Goal: Task Accomplishment & Management: Complete application form

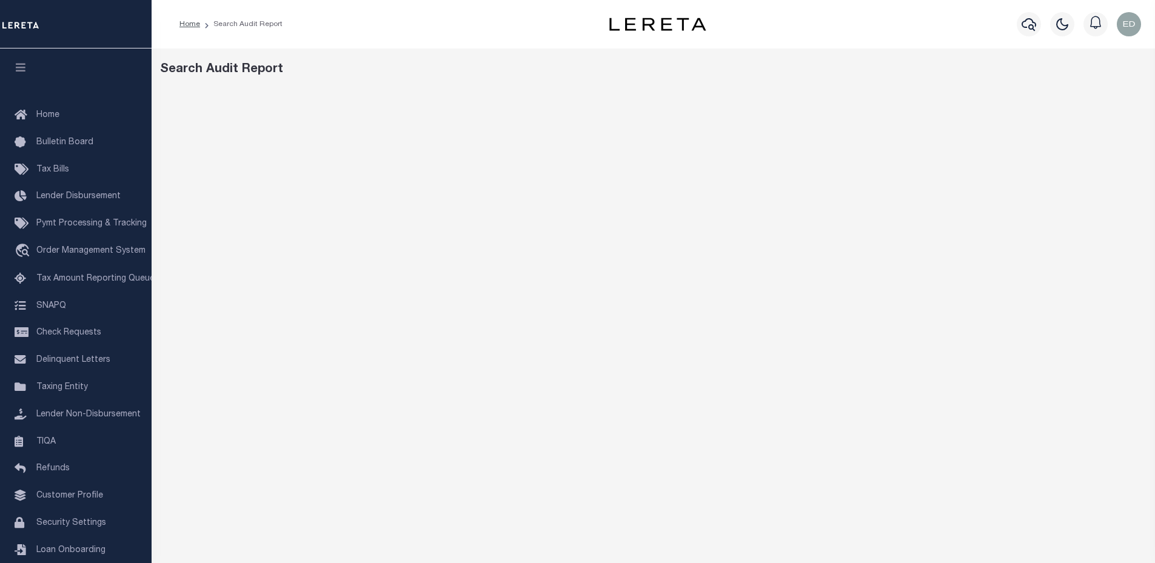
click at [471, 46] on div "Home Search Audit Report Profile" at bounding box center [653, 24] width 1003 height 48
click at [592, 64] on div "Search Audit Report" at bounding box center [653, 70] width 987 height 18
click at [561, 70] on div "Search Audit Report" at bounding box center [653, 70] width 987 height 18
click at [838, 55] on div "Search Audit Report" at bounding box center [653, 404] width 1003 height 713
click at [664, 71] on div "Search Audit Report" at bounding box center [653, 70] width 987 height 18
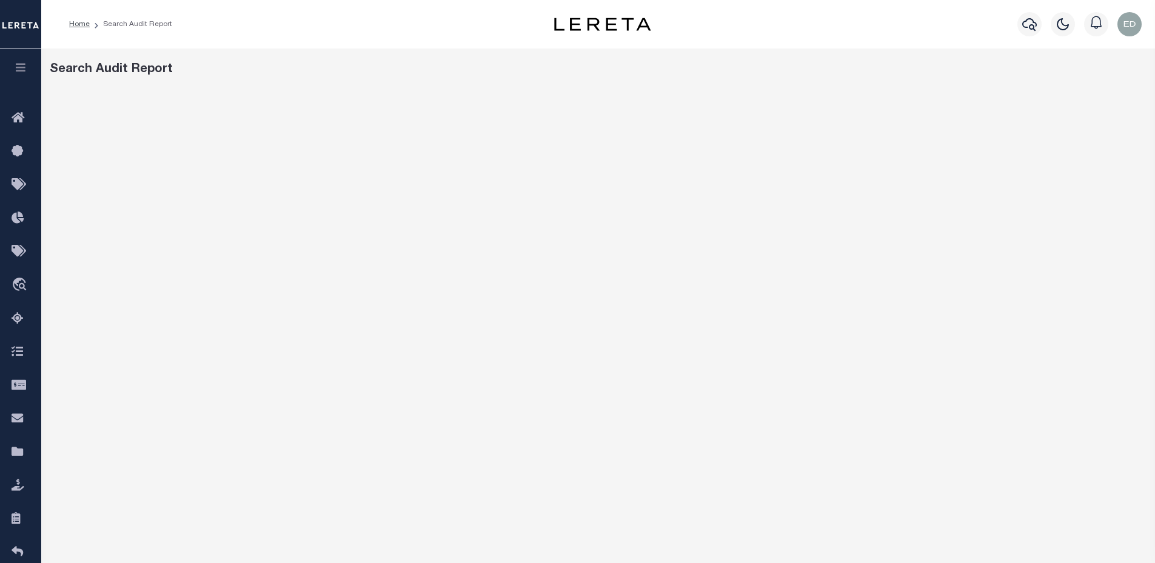
click at [846, 41] on div "Profile Sign out" at bounding box center [919, 24] width 453 height 42
click at [819, 56] on div "Search Audit Report" at bounding box center [597, 404] width 1113 height 713
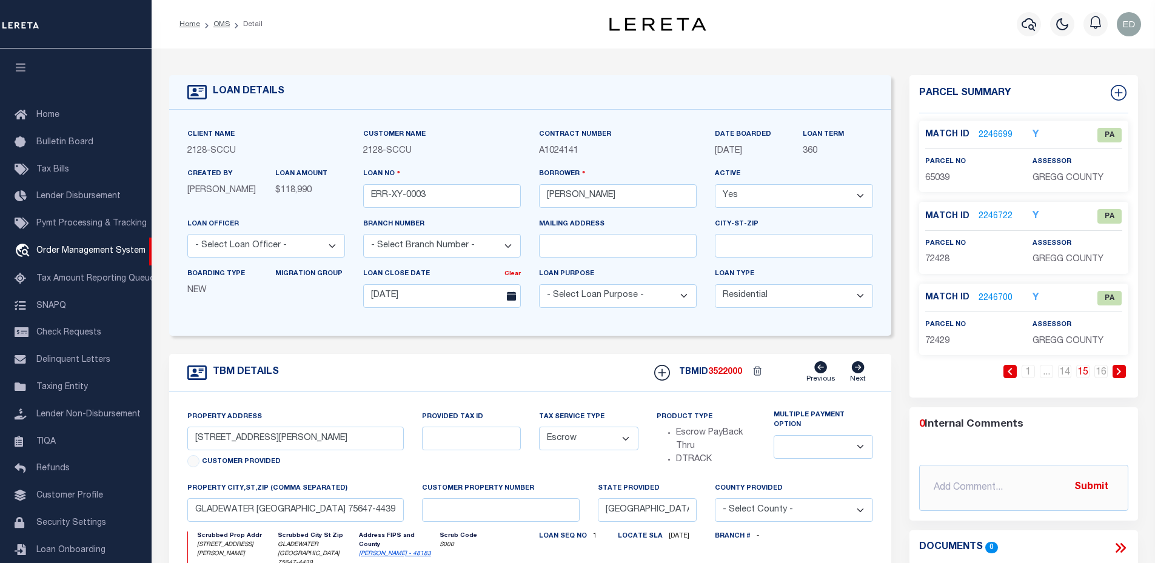
select select "200"
select select "10"
select select "Escrow"
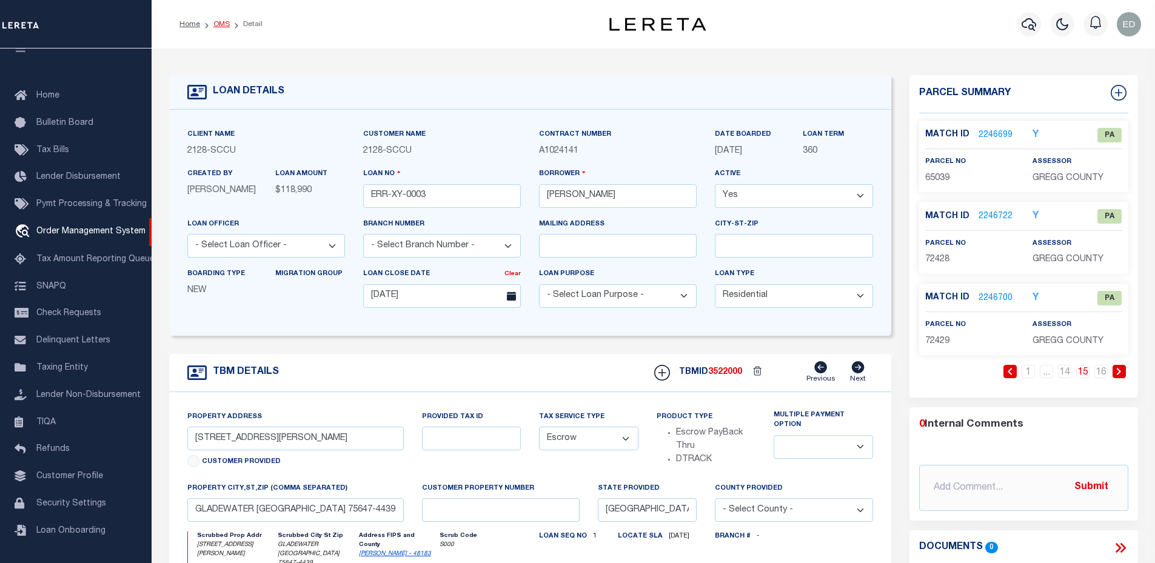
click at [219, 21] on link "OMS" at bounding box center [221, 24] width 16 height 7
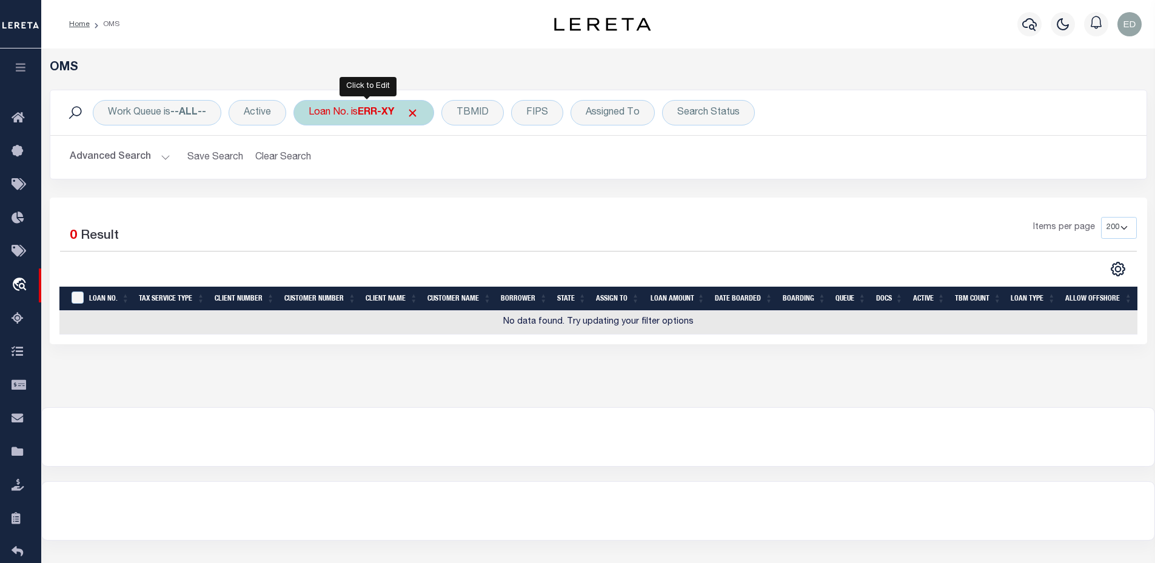
click at [376, 109] on b "ERR-XY" at bounding box center [376, 113] width 36 height 10
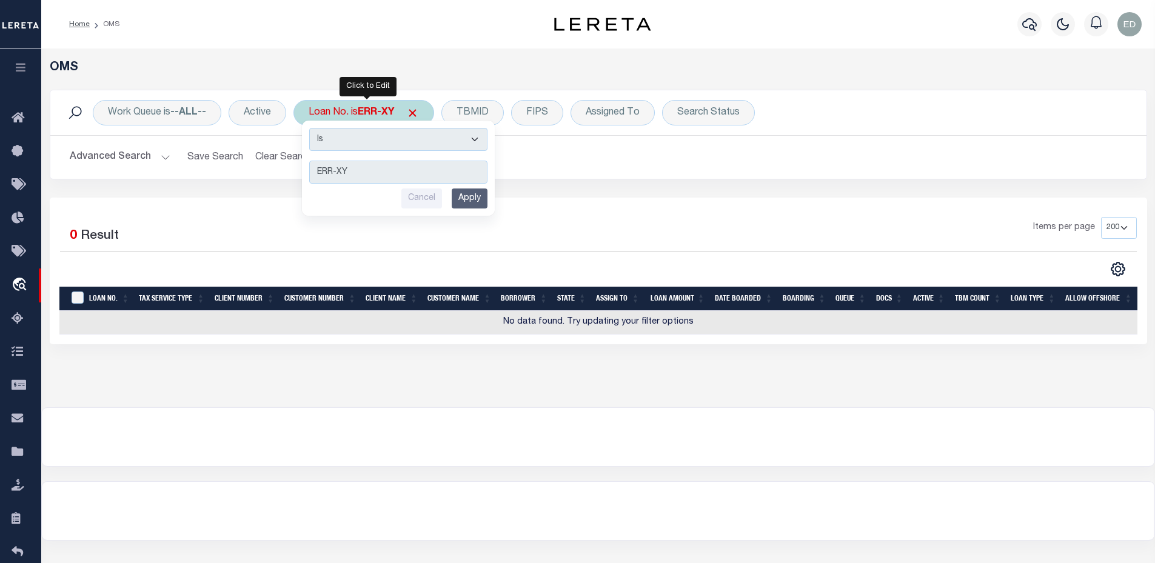
click at [371, 149] on select "Is Contains" at bounding box center [398, 139] width 178 height 23
select select "c"
click at [310, 128] on select "Is Contains" at bounding box center [398, 139] width 178 height 23
click at [466, 205] on input "Apply" at bounding box center [470, 199] width 36 height 20
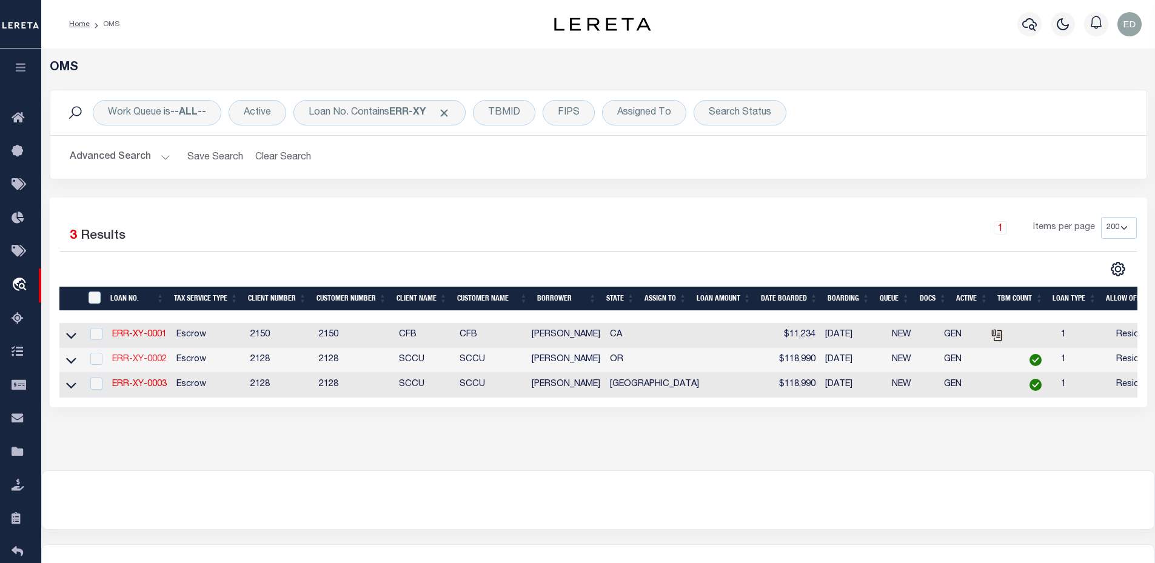
click at [150, 364] on link "ERR-XY-0002" at bounding box center [139, 359] width 55 height 8
type input "ERR-XY-0002"
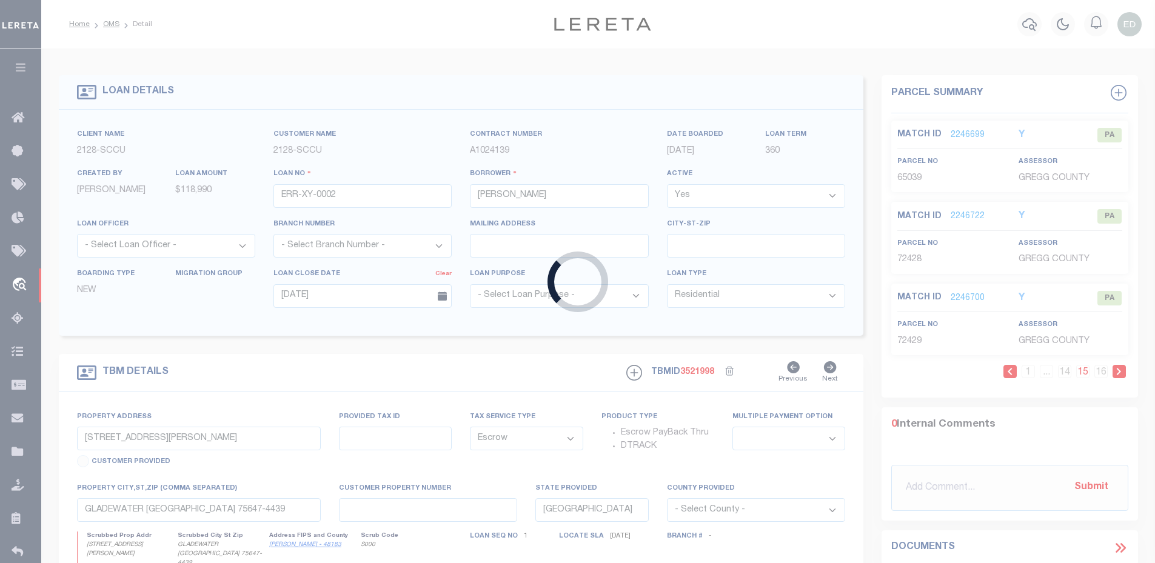
type input "2305 W 11TH AVE"
type input "EUGENE OR 97402-3311"
type input "OR"
select select "1"
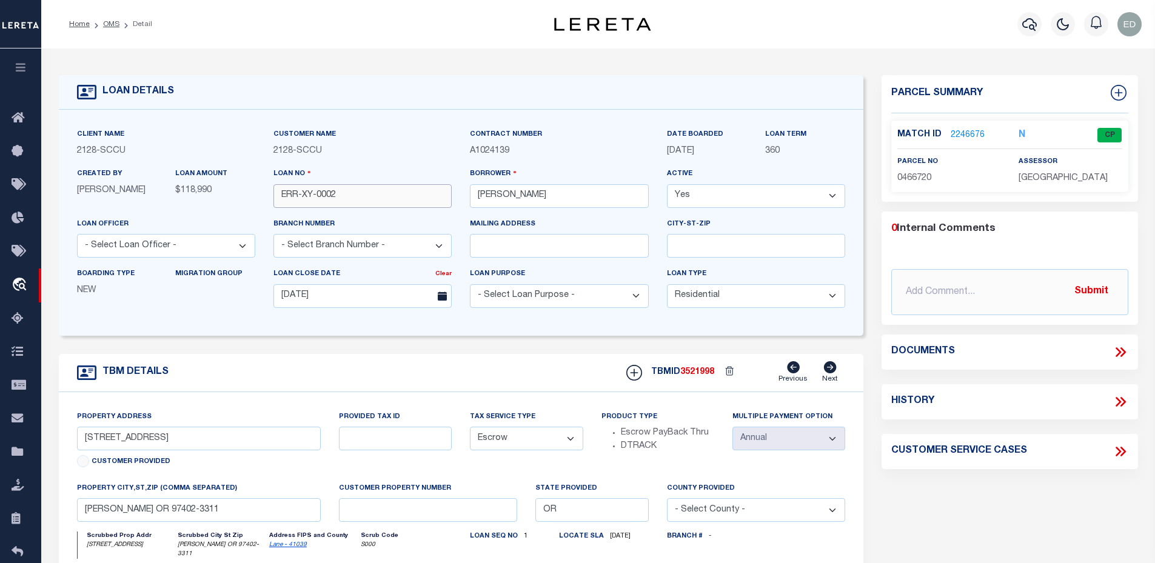
click at [349, 204] on input "ERR-XY-0002" at bounding box center [362, 196] width 178 height 24
click at [950, 130] on link "2246676" at bounding box center [967, 135] width 34 height 13
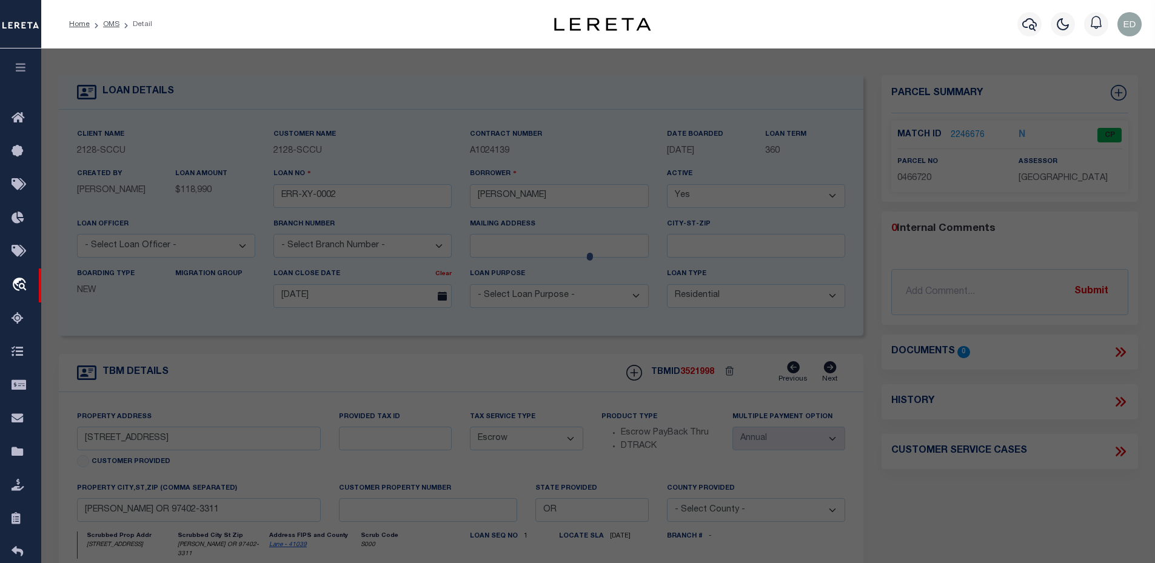
select select "AS"
select select
checkbox input "false"
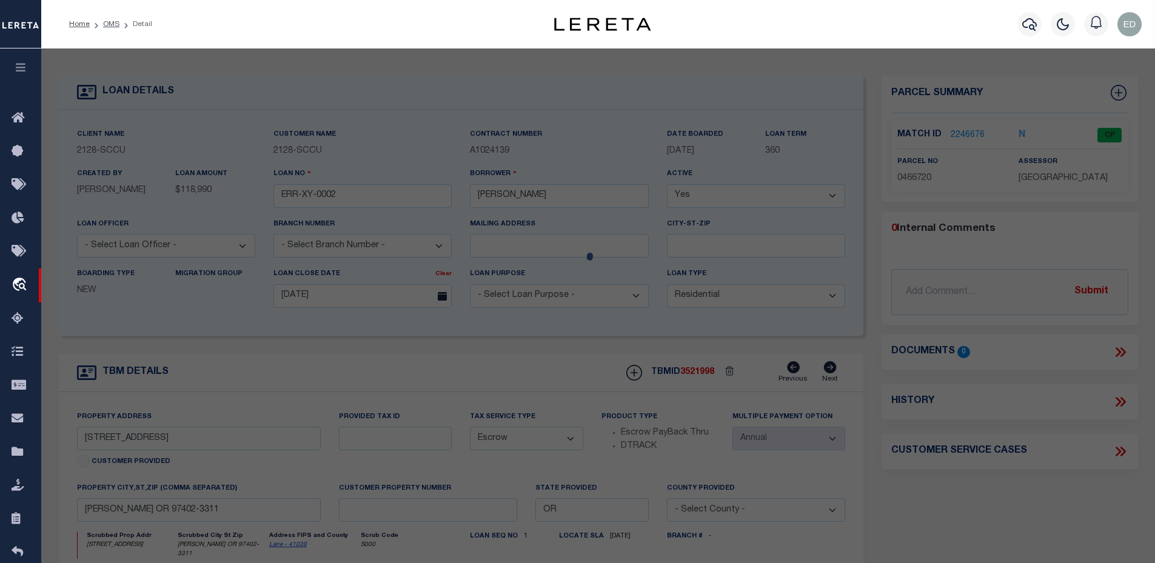
checkbox input "false"
select select "CP"
type input "WEST ELIZABETH A"
select select "ATL"
select select "ADD"
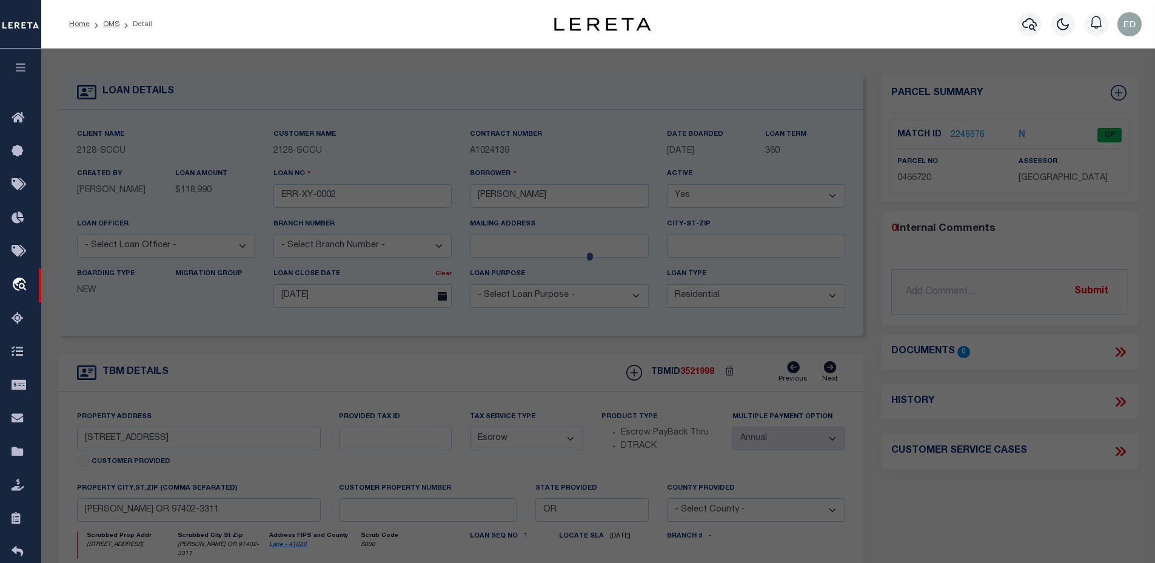
type input "2305 WEST 11TH AVENUE"
type input "EUGENE OR 97402"
type textarea "Map and Tax Lot # 1704351401500 Acreage 0.4 TCA 05212"
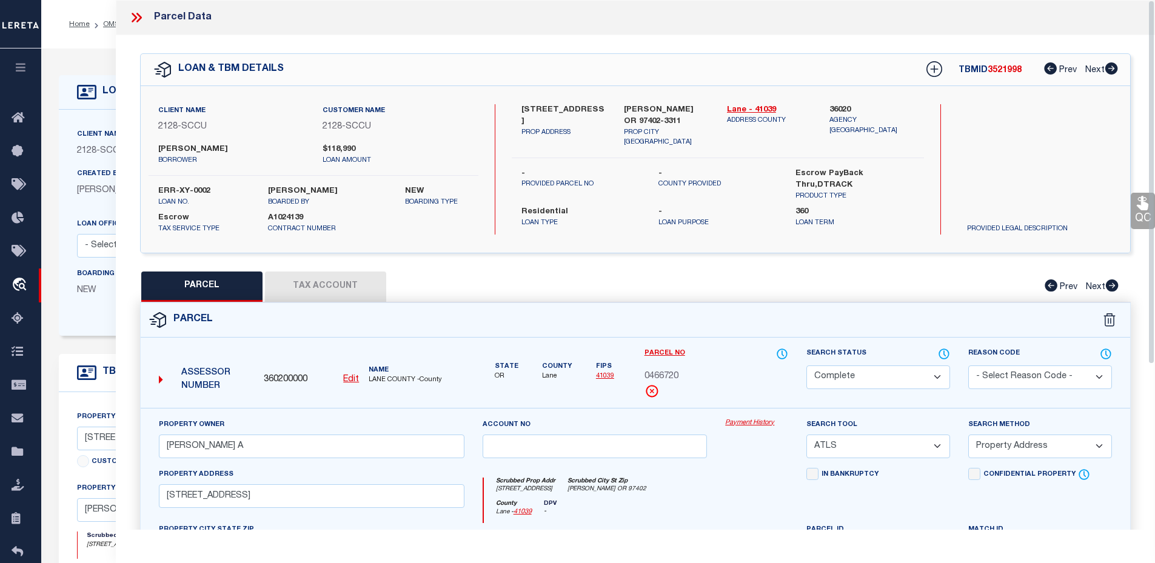
scroll to position [61, 0]
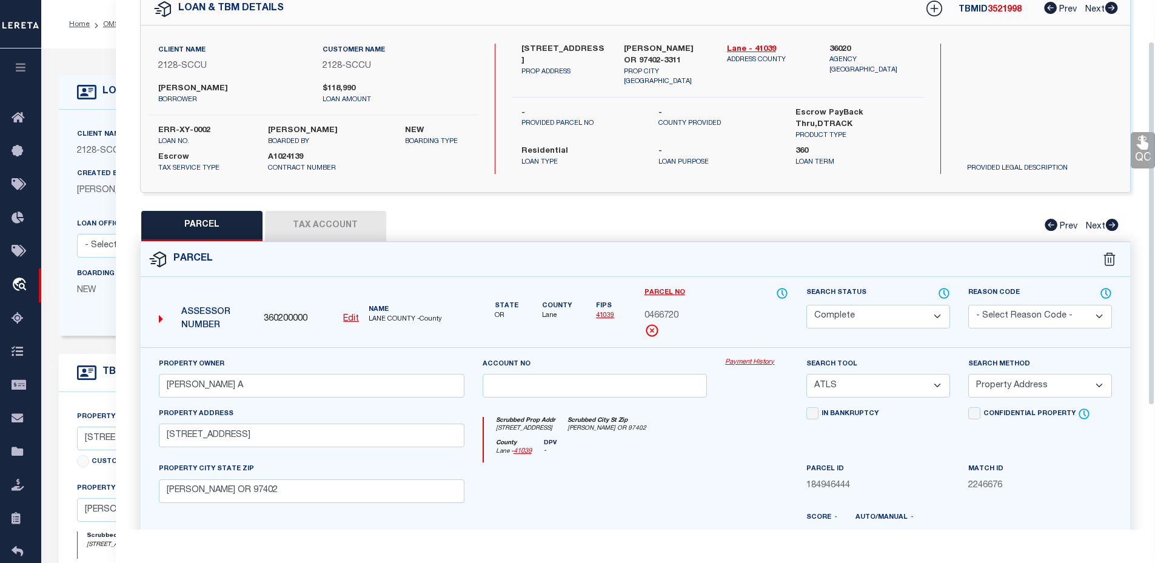
click at [882, 178] on div "Client Name 2128 - SCCU Customer Name 2128 - SCCU NEW - -" at bounding box center [636, 108] width 990 height 167
type input "119558"
type input "LSW 806 PROPERTIES LLC"
select select
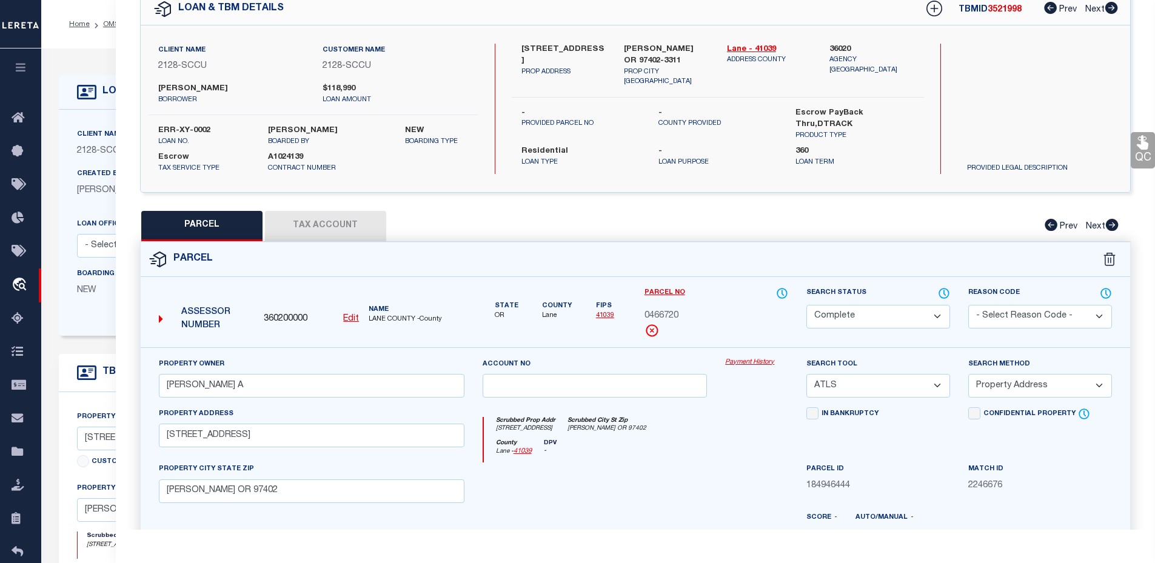
type input "14101 N FM 2902"
type input "IDALOU TX 79329"
select select "400"
select select
select select "NonEscrow"
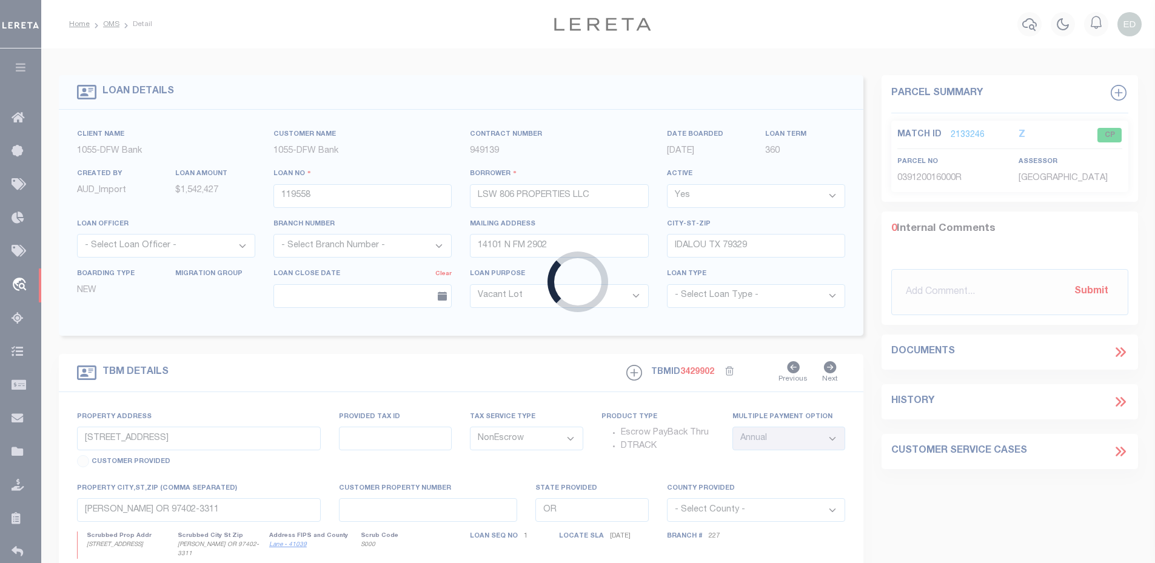
select select
type textarea "8521 CANYON DR AMARILLO TX 79110 LOT 6 BLOCK 2 HOLLYWOOD COMMERCIAL PARK UNIT 1…"
select select "10555"
select select "4087"
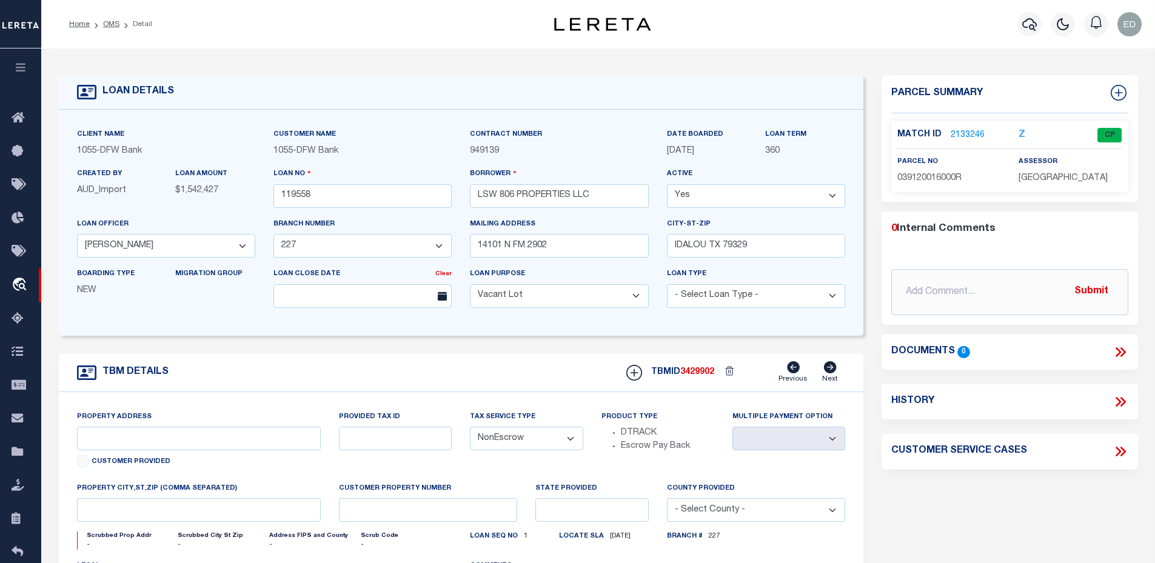
click at [967, 133] on link "2133246" at bounding box center [967, 135] width 34 height 13
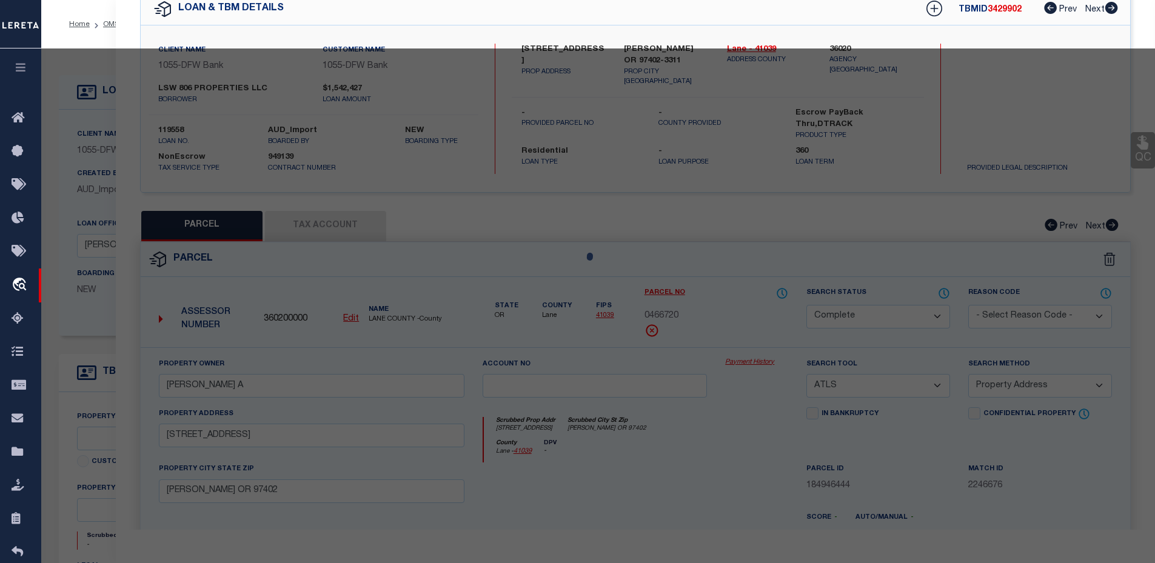
select select "AS"
select select
checkbox input "false"
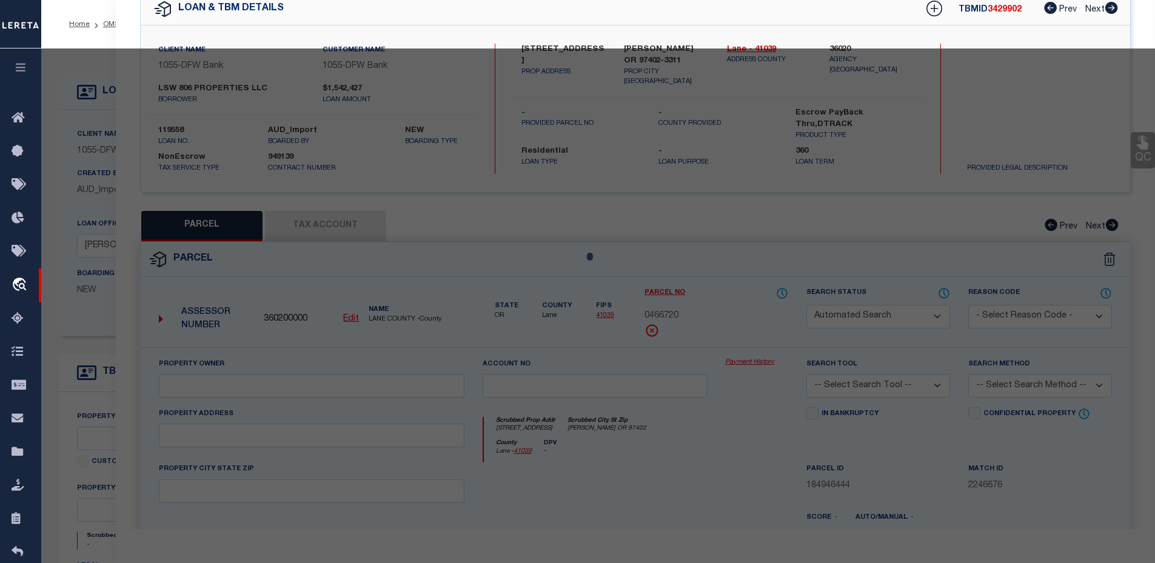
select select "CP"
type input "TTE PROPERTIES LLC"
select select
type input "8521 CANYON DR"
type input "AMARILLO TX 79110"
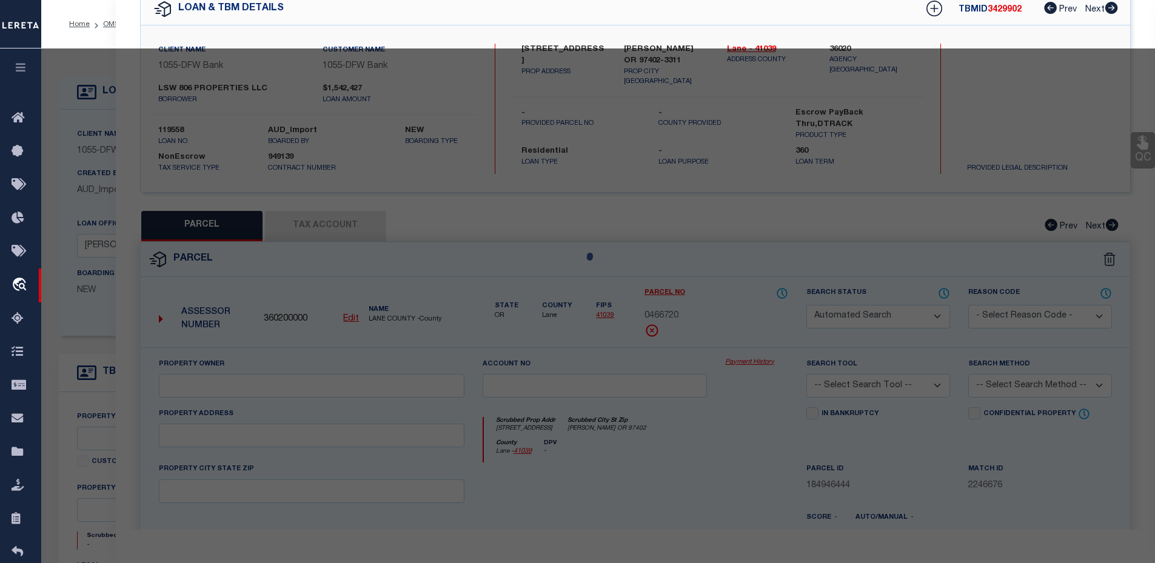
type textarea "HOLLYWOOD COMMERCIAL PARK # 16, LOT 006, BLK 0002, 1.3300 ACRES"
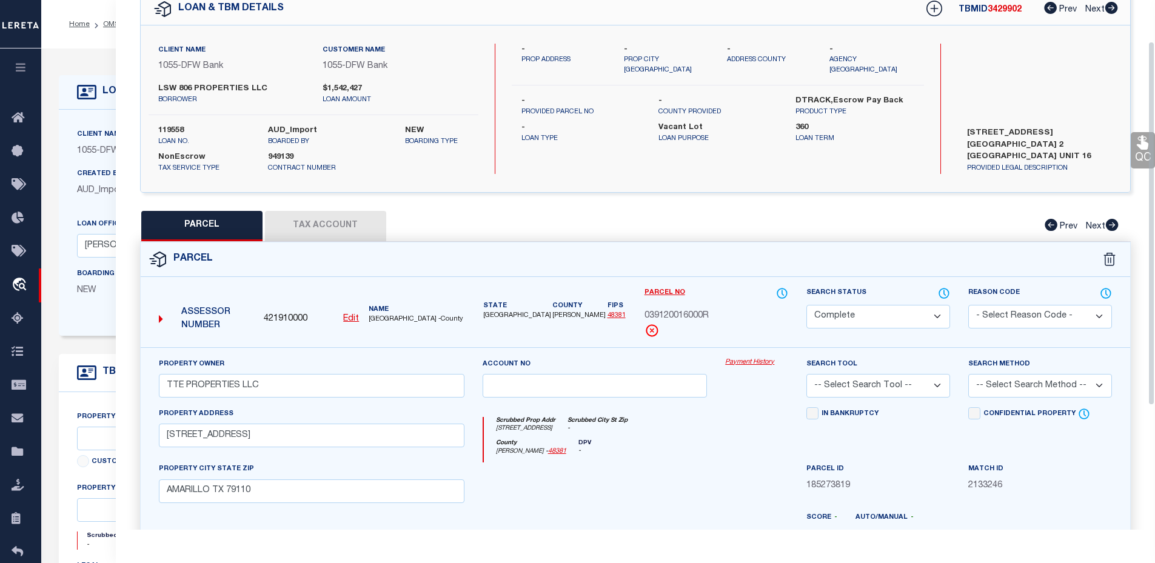
click at [773, 224] on div "PARCEL Tax Account Prev Next" at bounding box center [635, 226] width 991 height 30
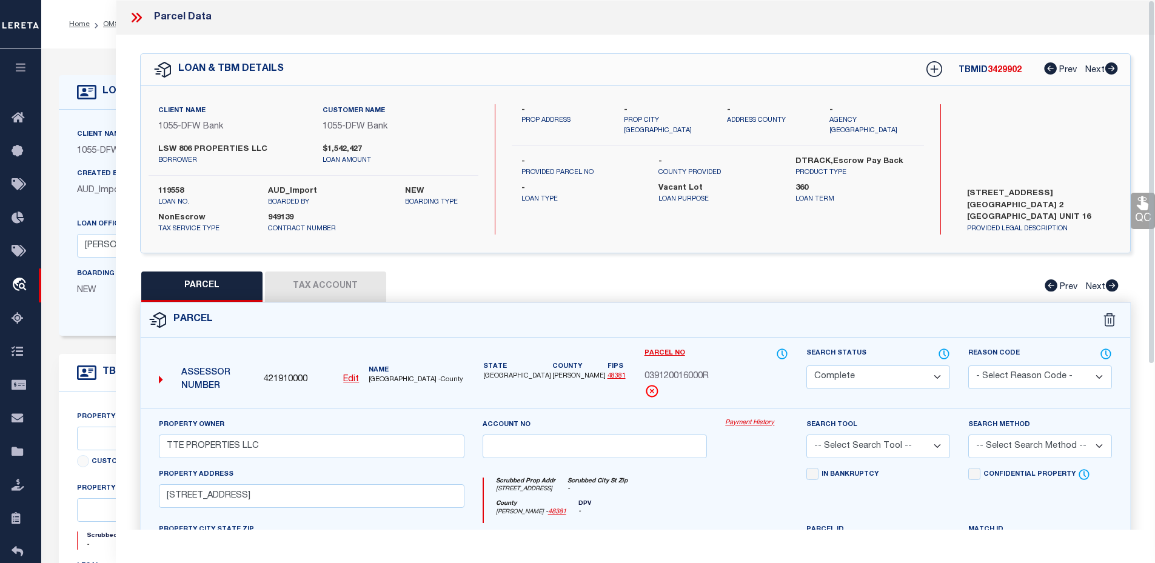
click at [132, 18] on icon at bounding box center [136, 18] width 16 height 16
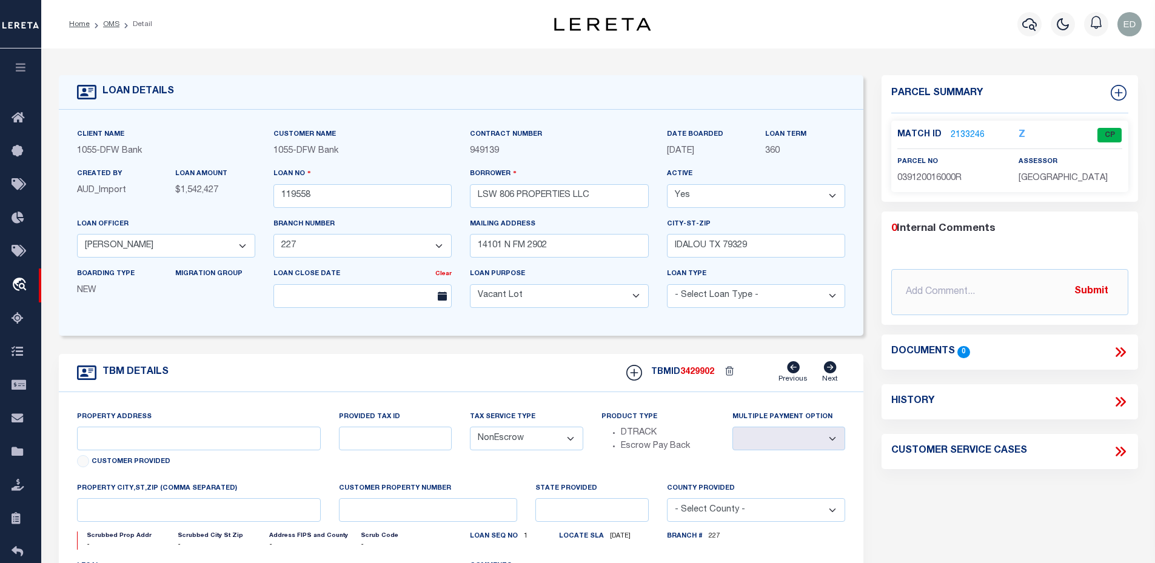
click at [945, 178] on span "039120016000R" at bounding box center [929, 178] width 64 height 8
copy span "039120016000R"
click at [803, 37] on div "Profile Sign out" at bounding box center [919, 24] width 453 height 42
click at [108, 25] on link "OMS" at bounding box center [111, 24] width 16 height 7
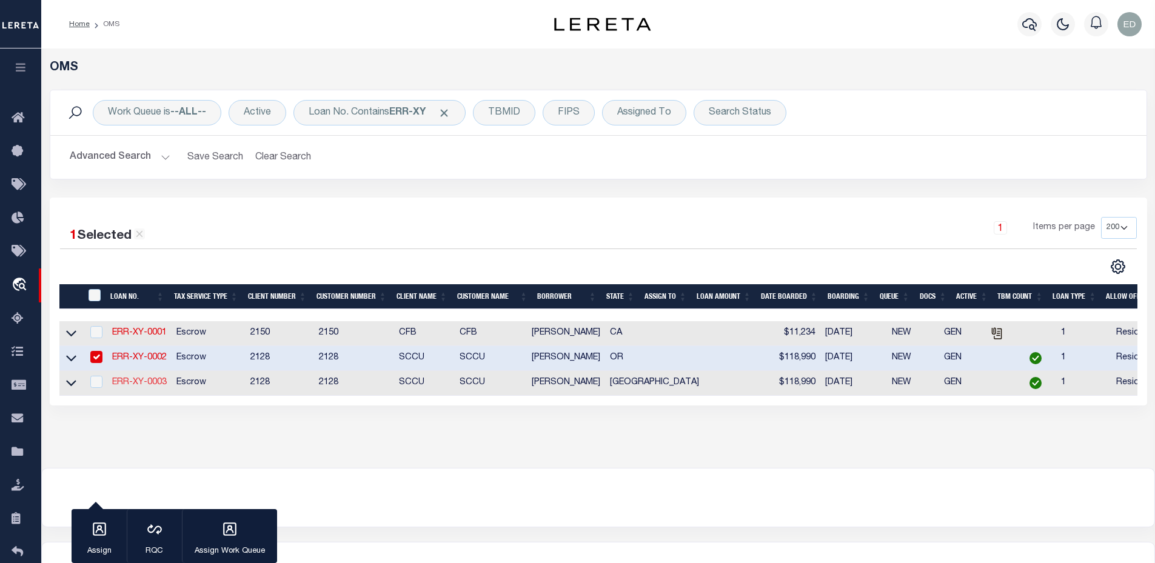
click at [149, 387] on link "ERR-XY-0003" at bounding box center [139, 382] width 55 height 8
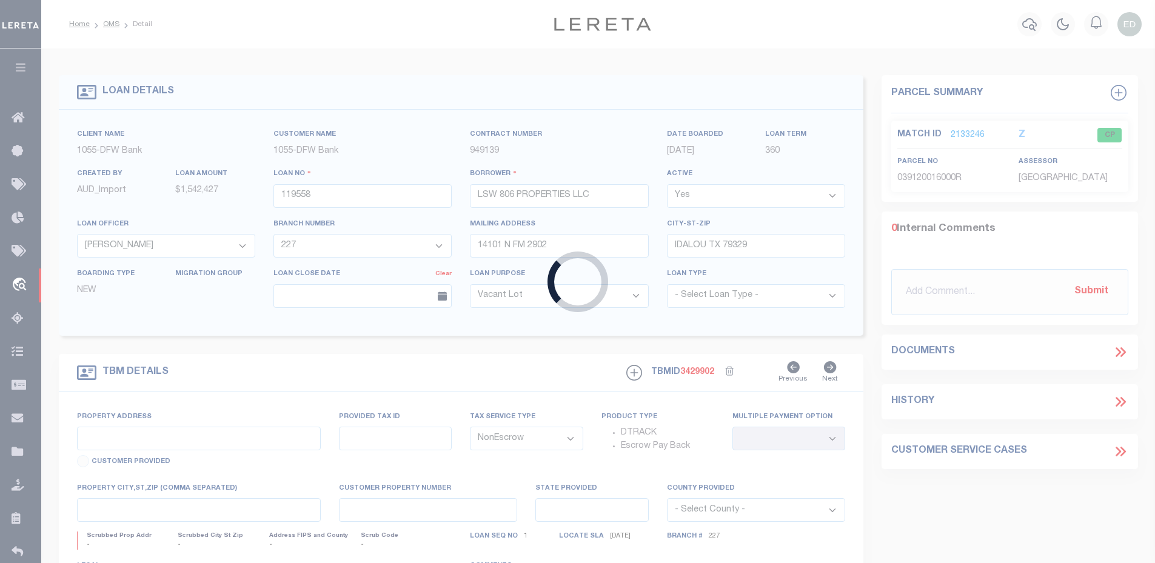
type input "ERR-XY-0003"
type input "John Brown"
select select
type input "08/31/2025"
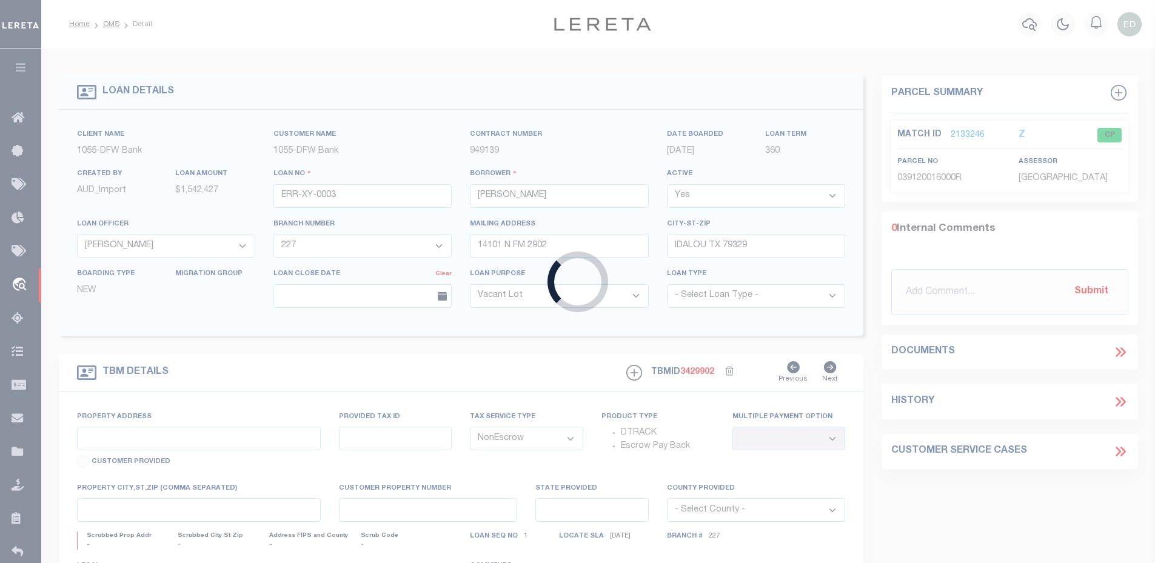
select select
select select "10"
select select "Escrow"
type input "603 TENERY ST"
select select
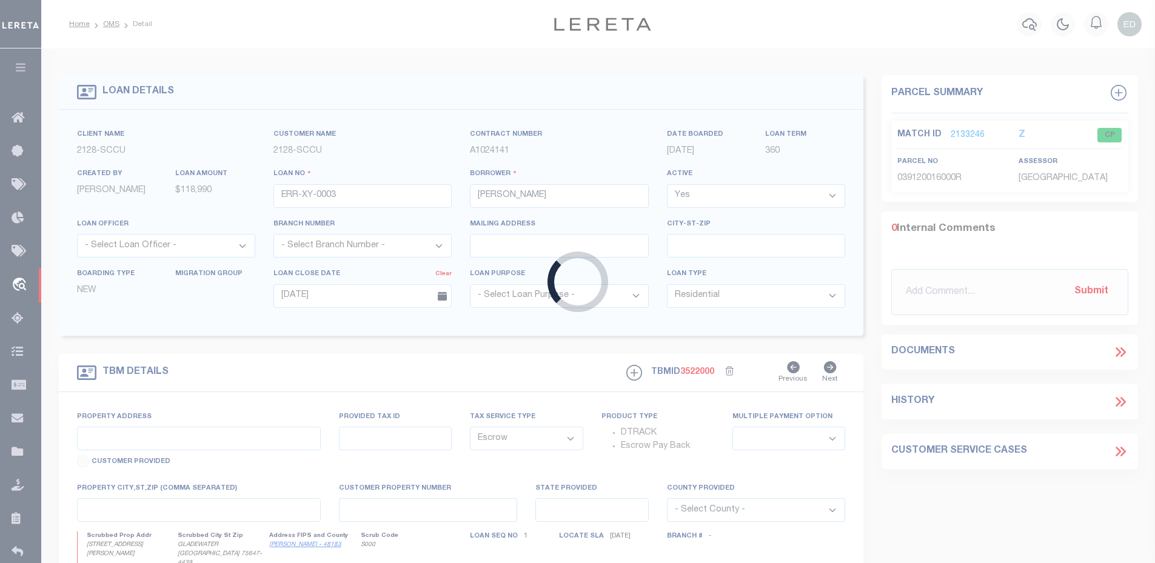
type input "GLADEWATER TX 75647-4439"
type input "TX"
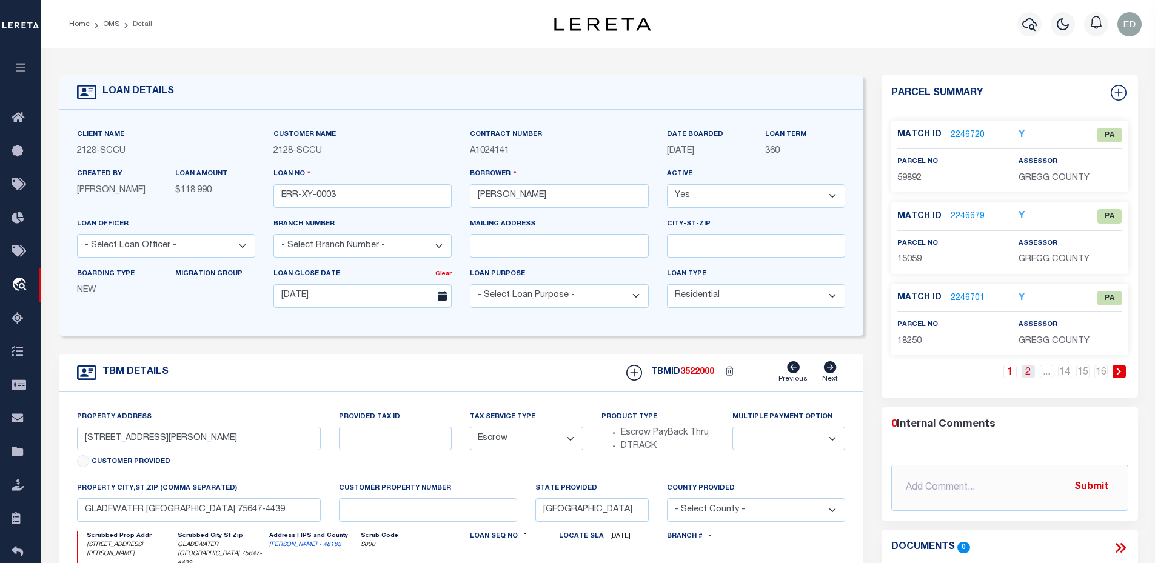
click at [1022, 373] on link "2" at bounding box center [1027, 371] width 13 height 13
click at [1029, 372] on link "3" at bounding box center [1027, 371] width 13 height 13
click at [1029, 372] on link "4" at bounding box center [1027, 371] width 13 height 13
click at [1020, 298] on icon "Y" at bounding box center [1021, 298] width 6 height 10
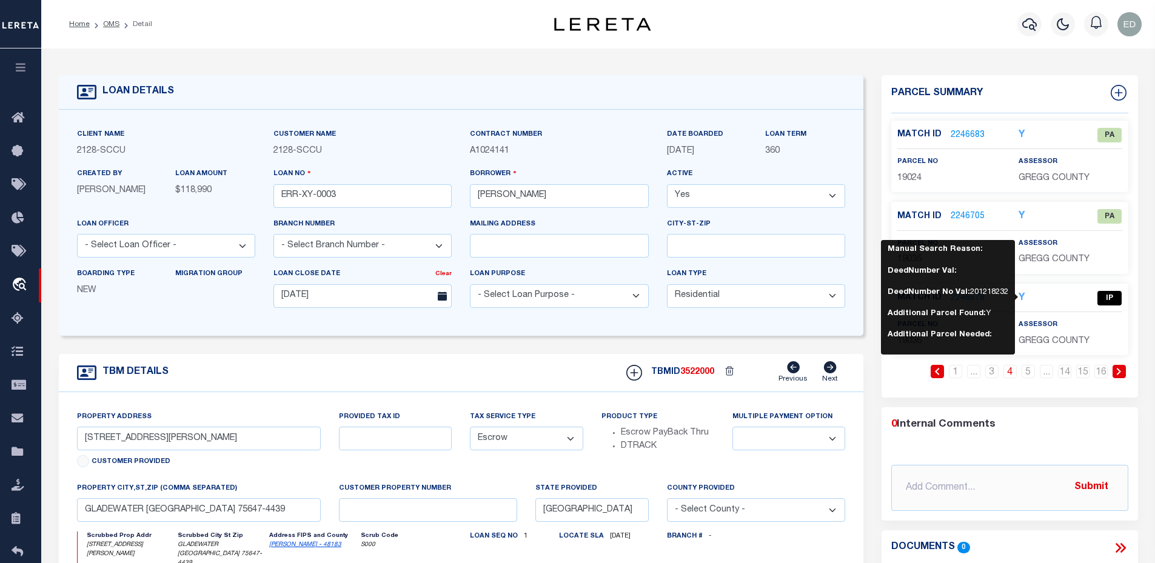
click at [946, 293] on b "DeedNumber No Val:" at bounding box center [928, 293] width 82 height 8
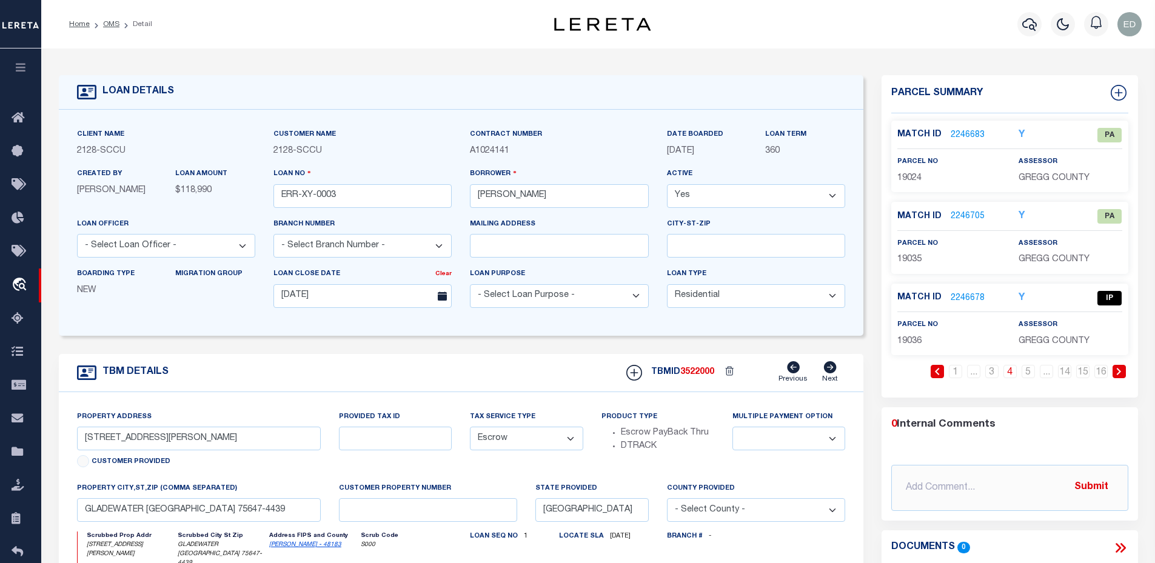
click at [946, 293] on label "Match ID" at bounding box center [923, 298] width 53 height 13
click at [1041, 328] on label "assessor" at bounding box center [1037, 325] width 39 height 10
click at [1021, 297] on icon "Y" at bounding box center [1021, 298] width 6 height 10
click at [1021, 296] on icon "Y" at bounding box center [1021, 298] width 6 height 10
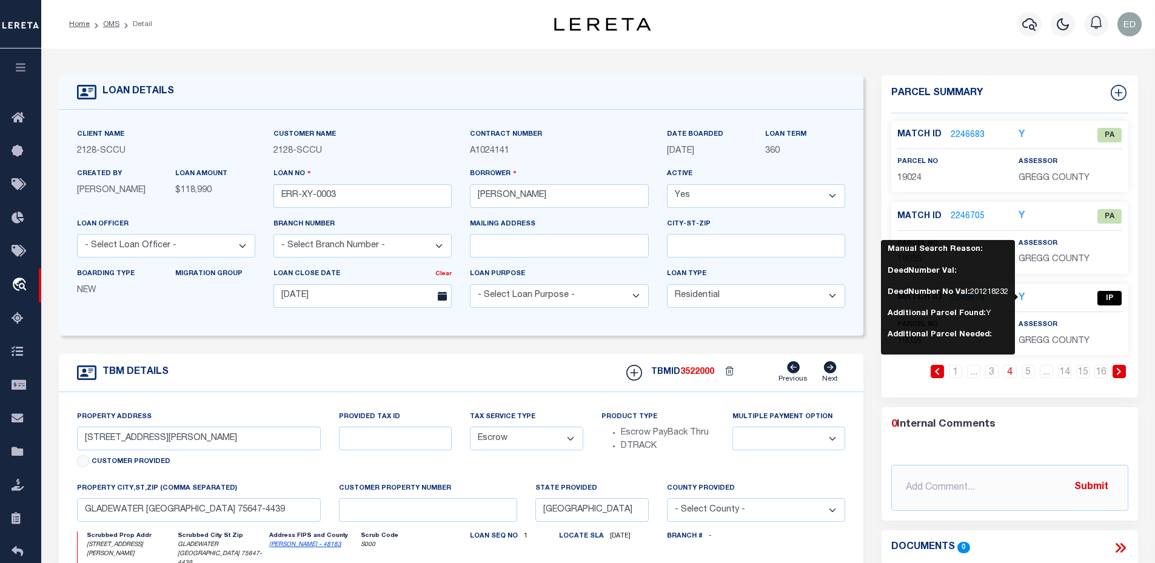
click at [832, 150] on p "360" at bounding box center [805, 151] width 80 height 13
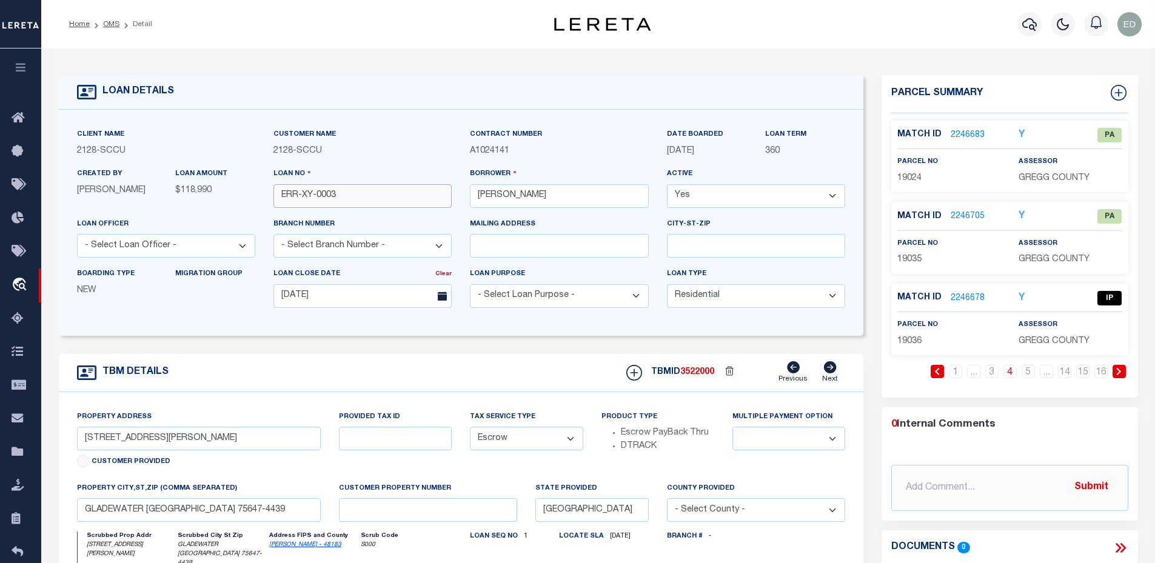
click at [321, 201] on input "ERR-XY-0003" at bounding box center [362, 196] width 178 height 24
click at [905, 349] on div "Match ID 2246678 Y IP parcel no 19036" at bounding box center [1009, 320] width 237 height 72
click at [910, 337] on span "19036" at bounding box center [909, 341] width 24 height 8
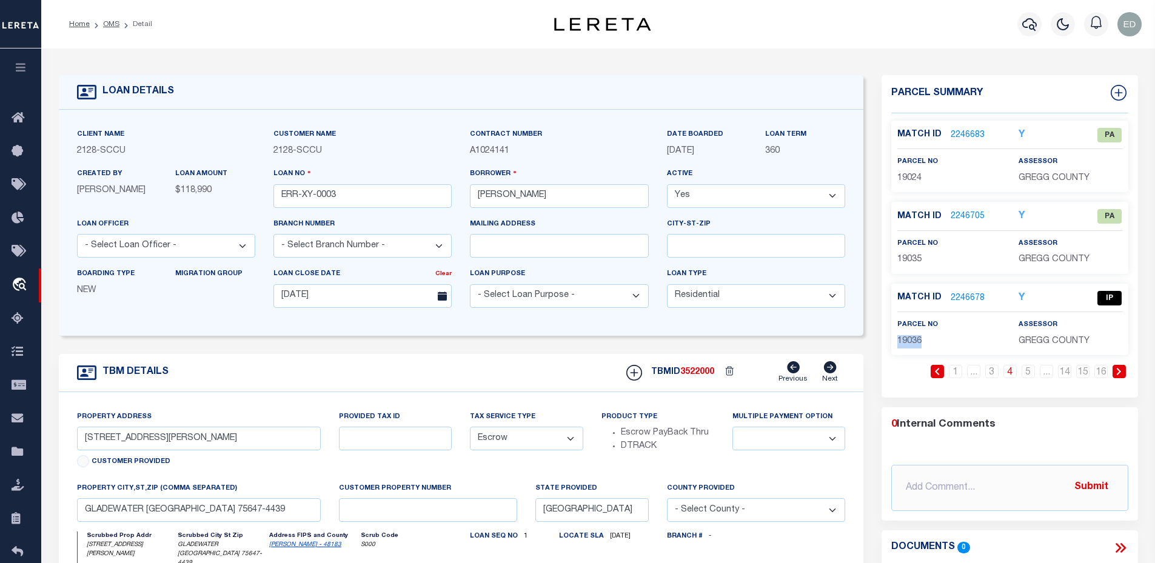
click at [910, 337] on span "19036" at bounding box center [909, 341] width 24 height 8
copy span "19036"
click at [226, 440] on input "603 TENERY ST" at bounding box center [199, 439] width 244 height 24
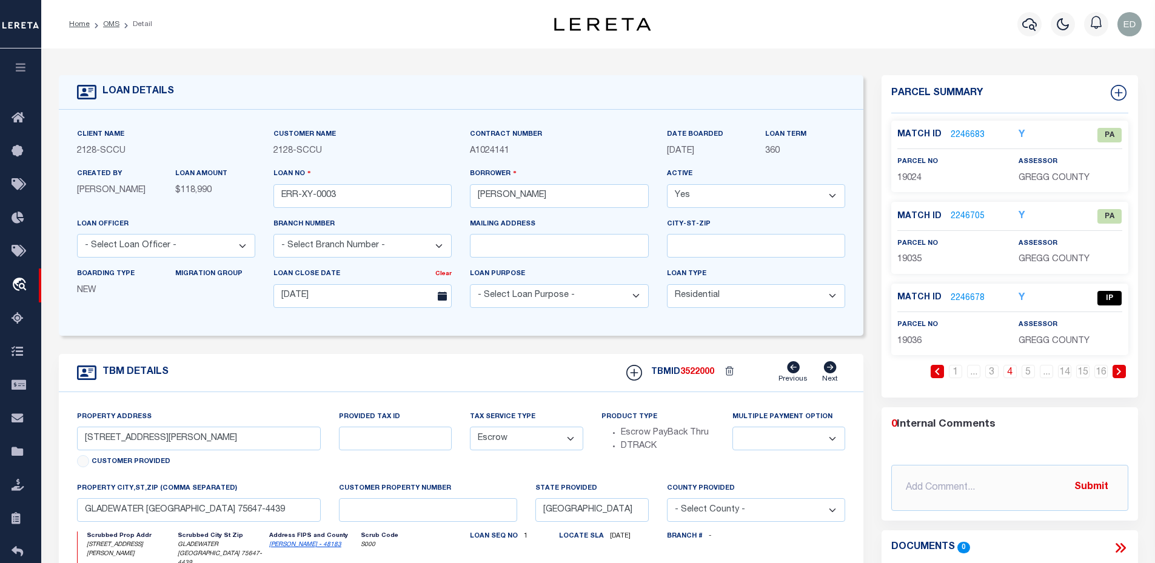
click at [207, 526] on div "property city,st,zip (Comma separated) GLADEWATER TX 75647-4439" at bounding box center [199, 507] width 262 height 50
click at [207, 519] on input "GLADEWATER TX 75647-4439" at bounding box center [199, 510] width 244 height 24
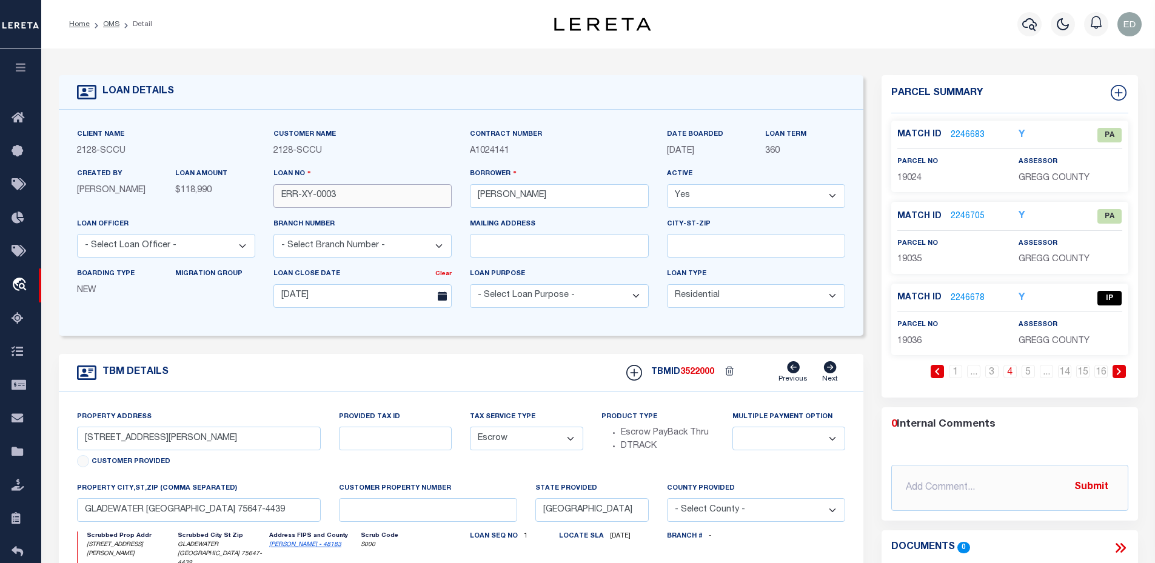
click at [312, 202] on input "ERR-XY-0003" at bounding box center [362, 196] width 178 height 24
